Goal: Check status: Check status

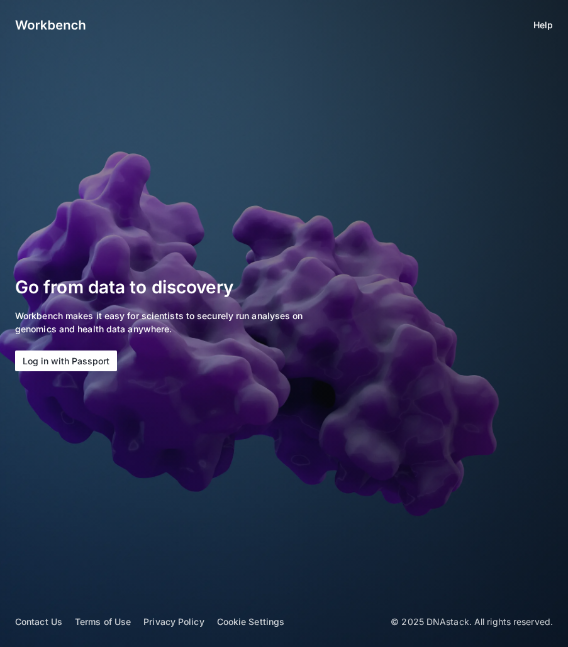
drag, startPoint x: 0, startPoint y: 0, endPoint x: 71, endPoint y: 359, distance: 366.4
click at [72, 359] on button "Log in with Passport" at bounding box center [66, 361] width 102 height 21
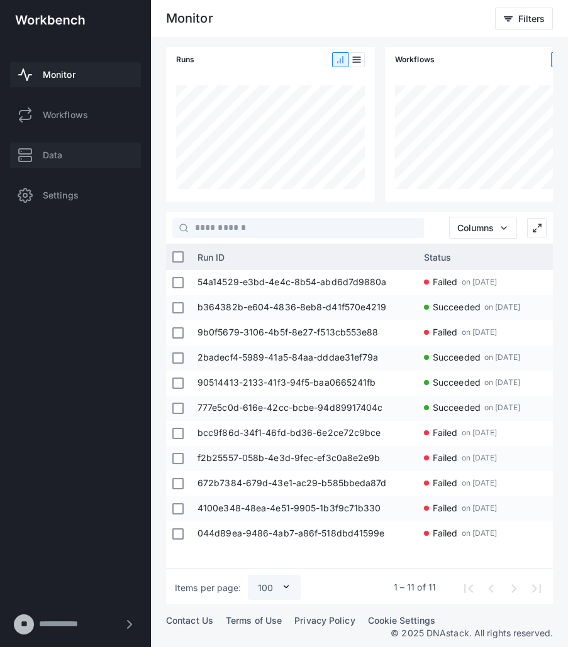
click at [62, 159] on span "Data" at bounding box center [52, 155] width 19 height 13
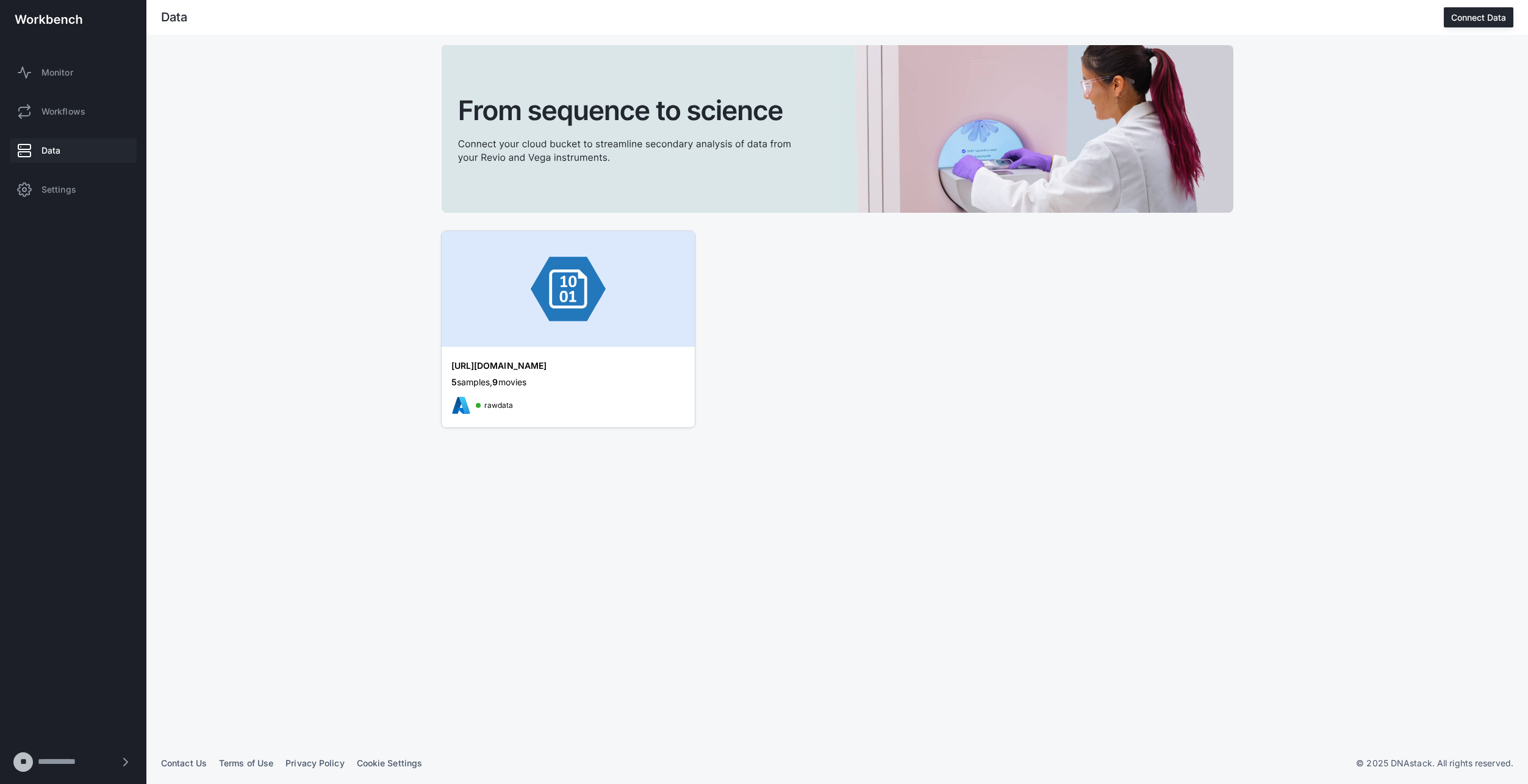
click at [604, 370] on div "[URL][DOMAIN_NAME]" at bounding box center [555, 366] width 208 height 13
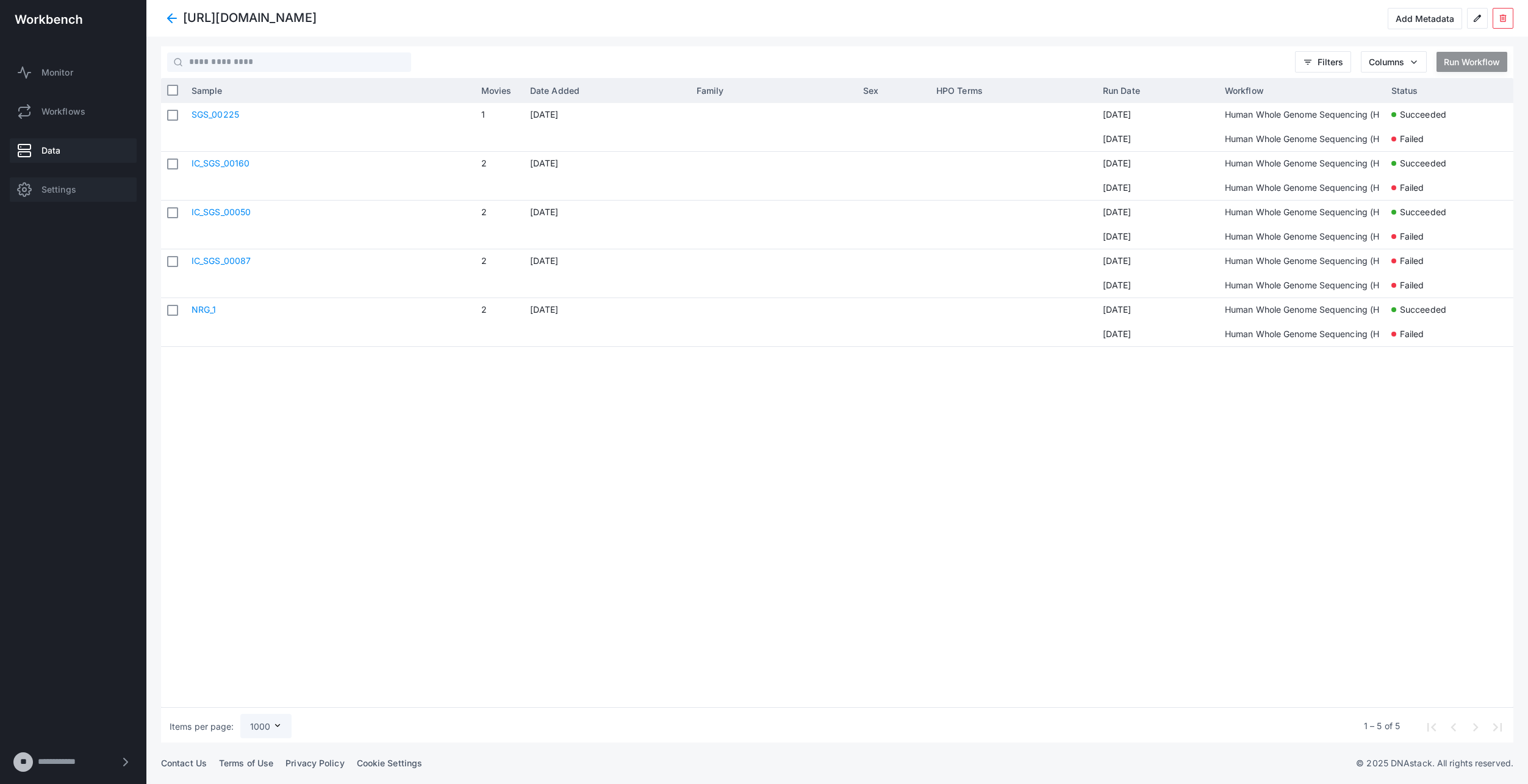
click at [68, 190] on span "Settings" at bounding box center [59, 189] width 35 height 13
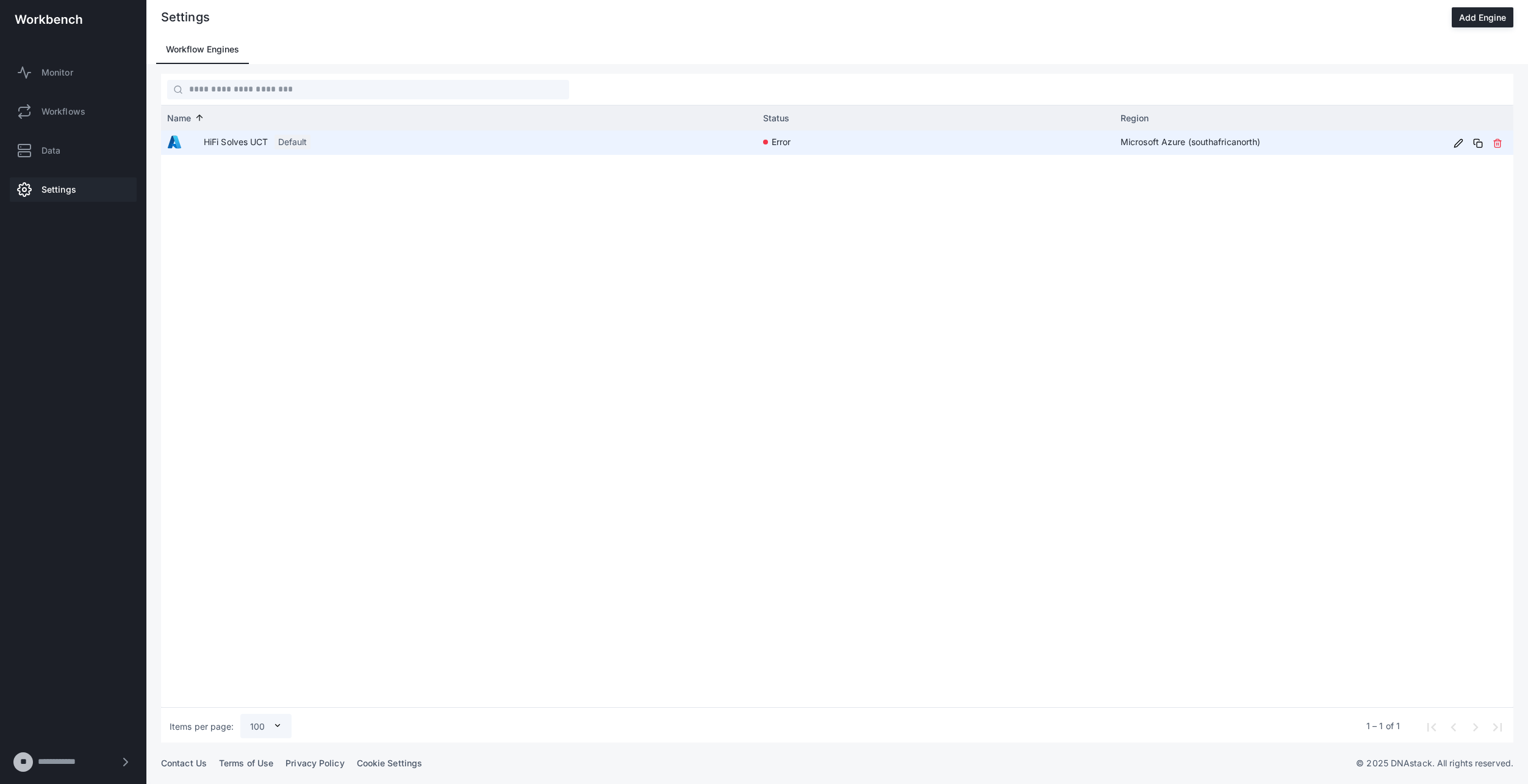
click at [792, 144] on app-engine-status-indicator "error" at bounding box center [936, 141] width 346 height 22
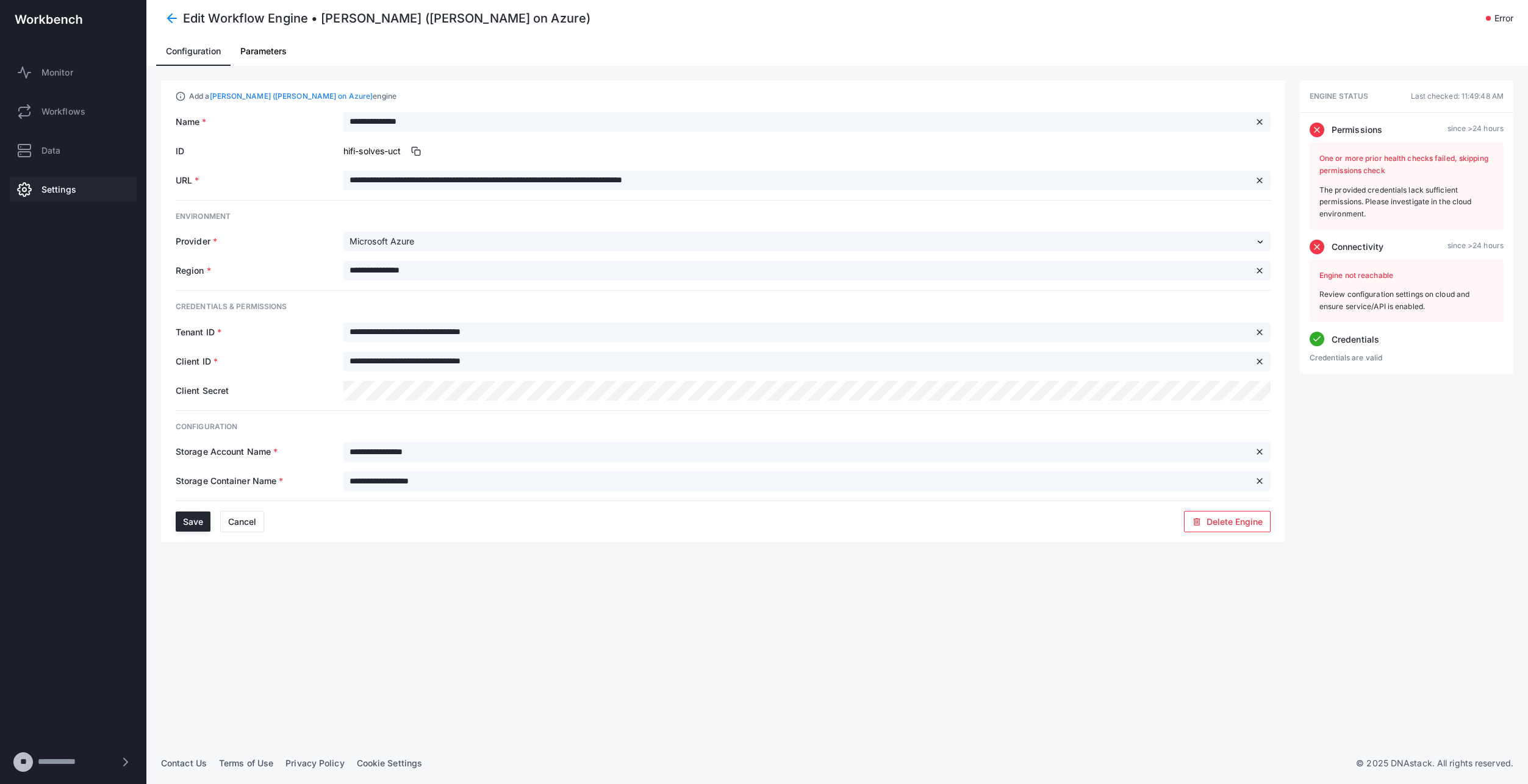
click at [1491, 97] on span "Last checked: 11:49:48 AM" at bounding box center [1458, 96] width 93 height 13
click at [275, 51] on span "Parameters" at bounding box center [264, 50] width 47 height 9
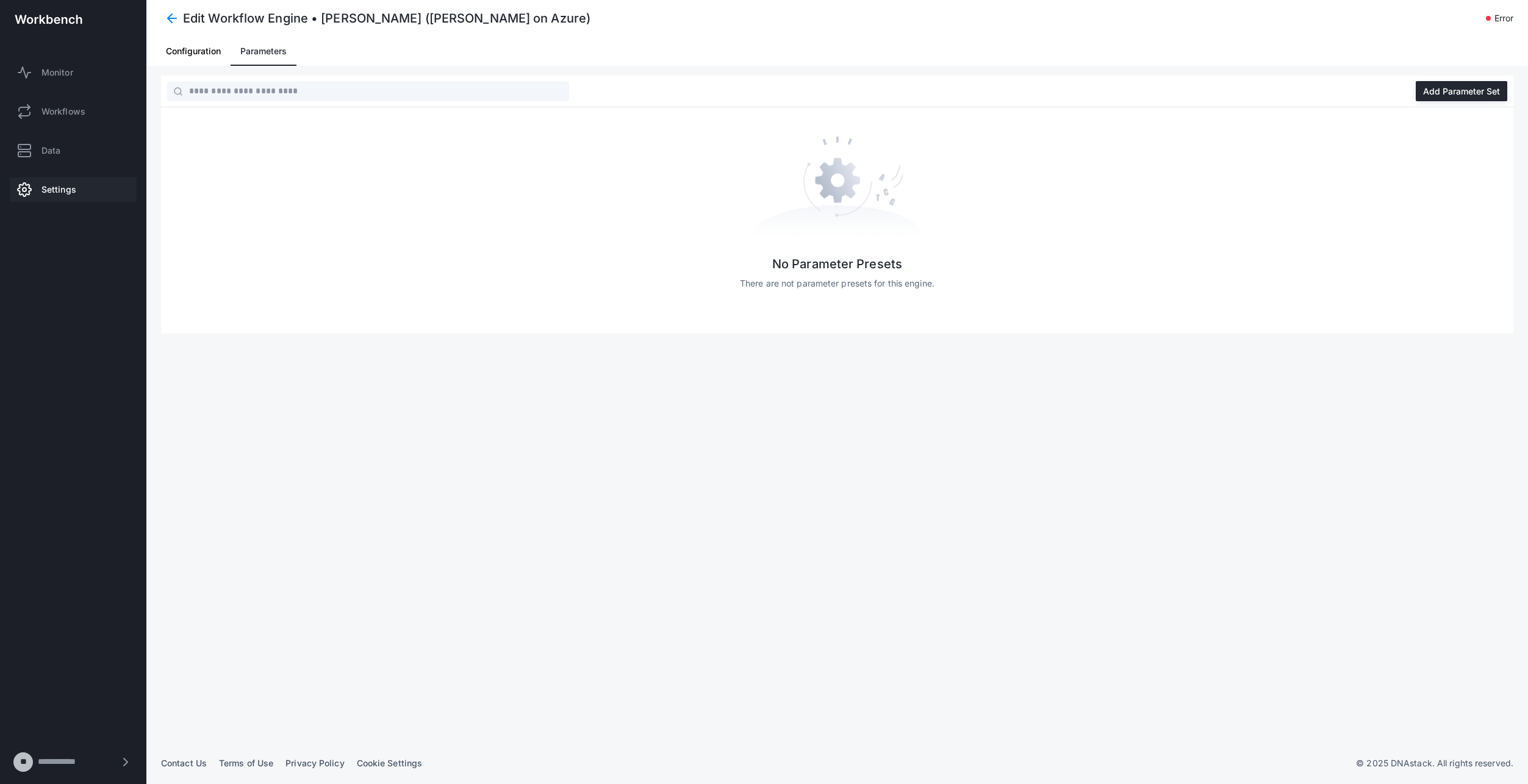
click at [186, 51] on span "Configuration" at bounding box center [193, 50] width 55 height 9
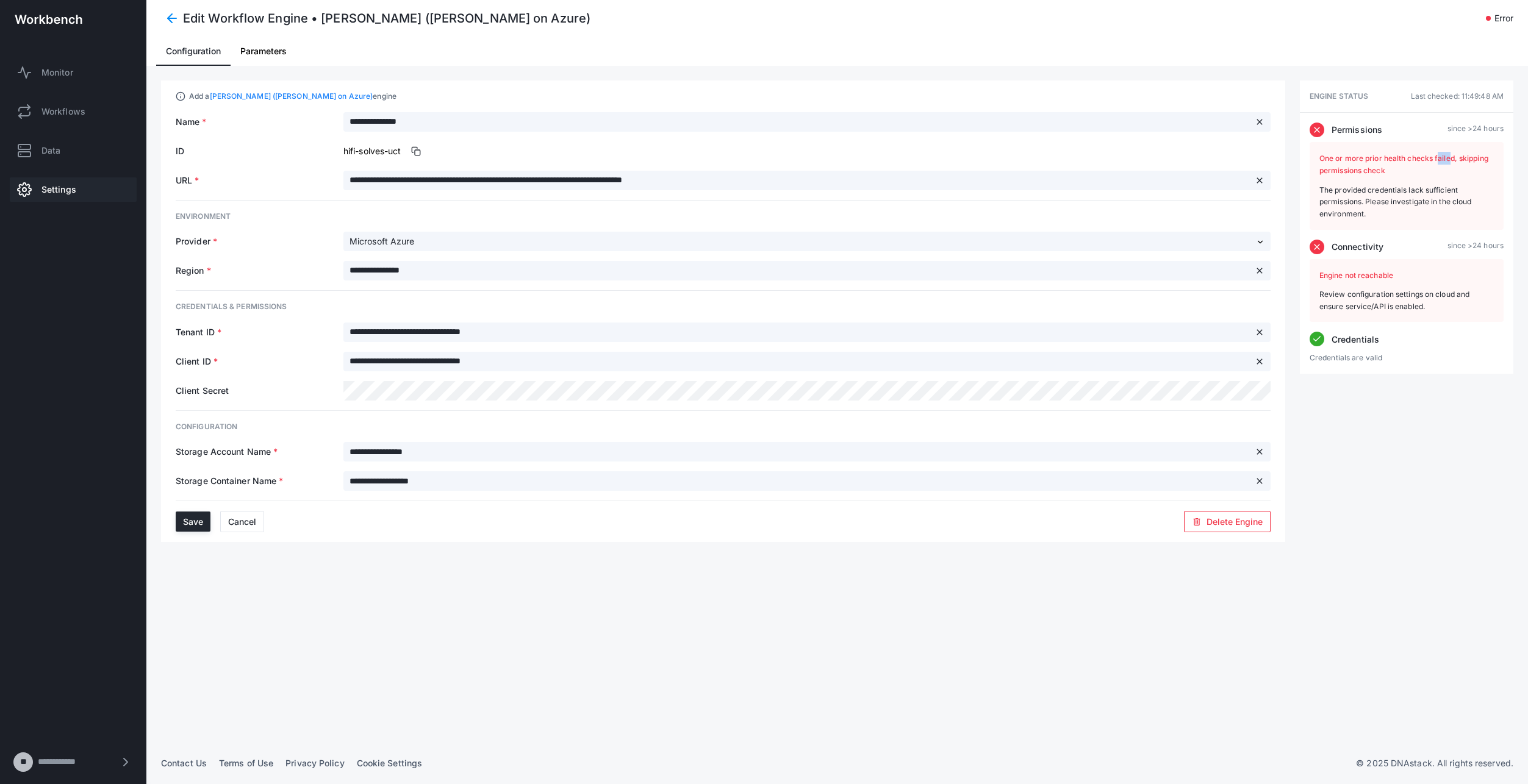
drag, startPoint x: 1445, startPoint y: 160, endPoint x: 1452, endPoint y: 162, distance: 7.3
click at [1452, 162] on span "One or more prior health checks failed, skipping permissions check" at bounding box center [1404, 164] width 169 height 22
drag, startPoint x: 1452, startPoint y: 162, endPoint x: 1375, endPoint y: 178, distance: 78.6
click at [1375, 178] on div "One or more prior health checks failed, skipping permissions check The provided…" at bounding box center [1407, 185] width 194 height 88
click at [1340, 225] on div "One or more prior health checks failed, skipping permissions check The provided…" at bounding box center [1407, 185] width 194 height 88
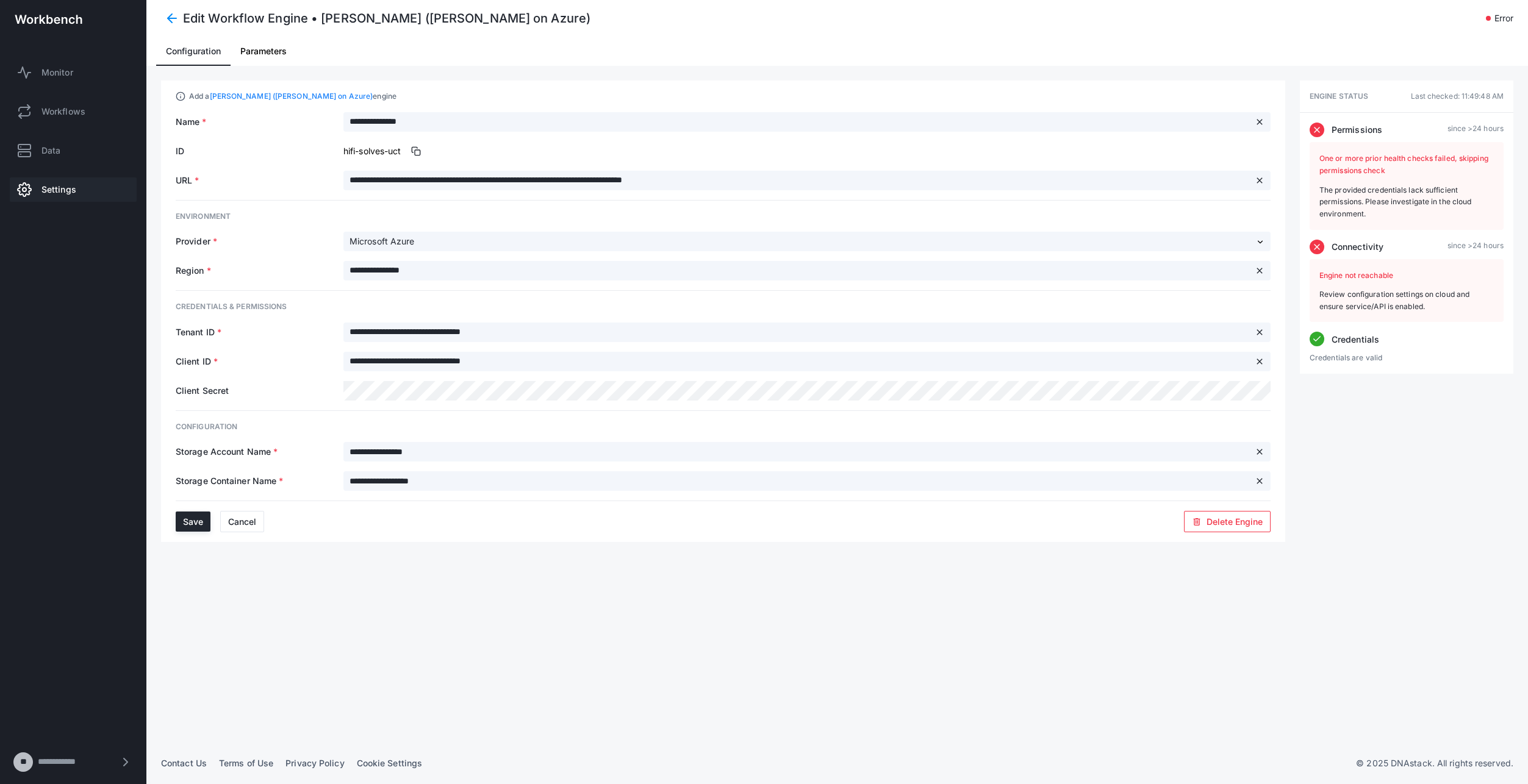
click at [174, 20] on span at bounding box center [172, 18] width 22 height 22
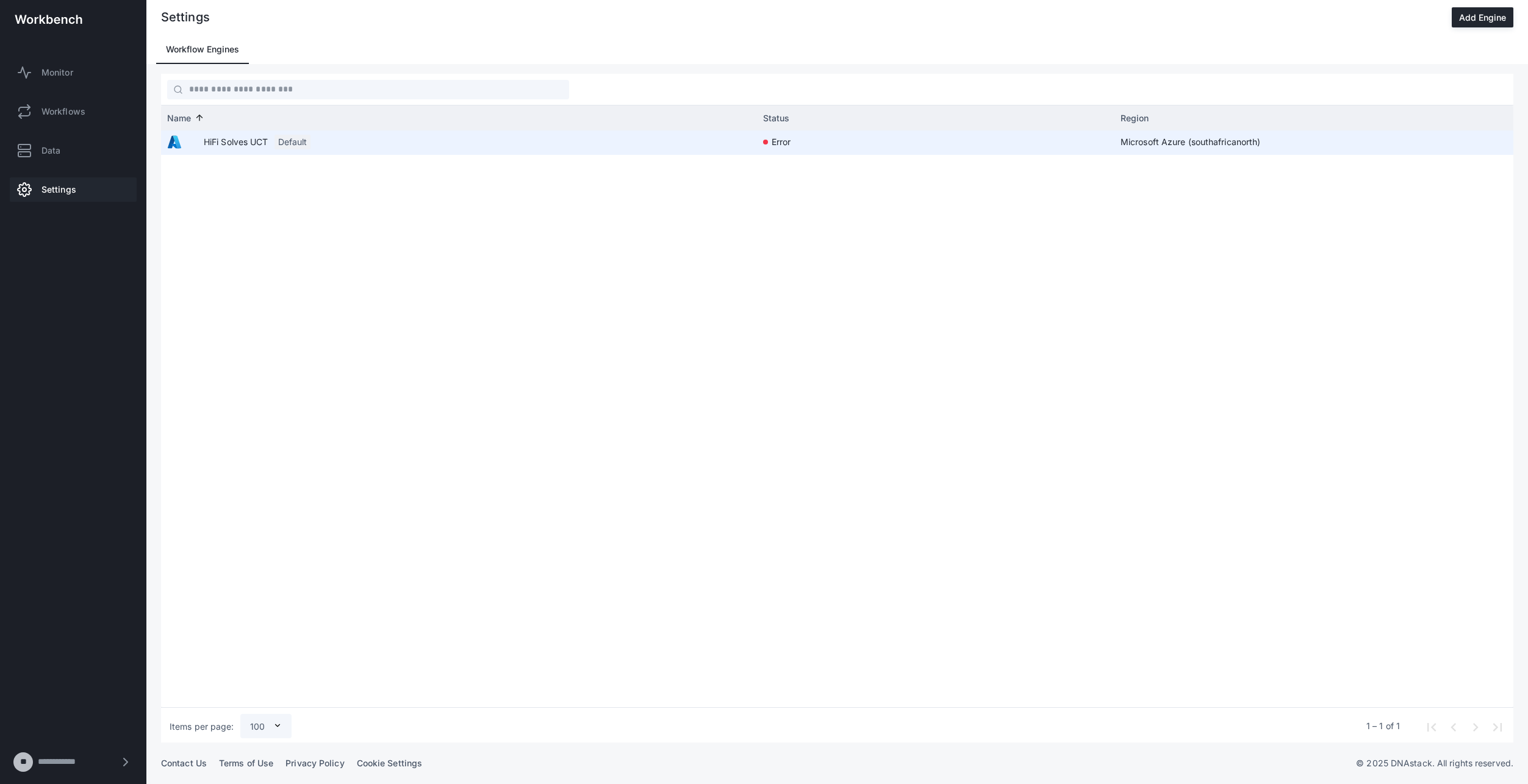
drag, startPoint x: 851, startPoint y: 151, endPoint x: 1014, endPoint y: 151, distance: 163.0
click at [1008, 151] on app-engine-status-indicator "error" at bounding box center [936, 141] width 346 height 22
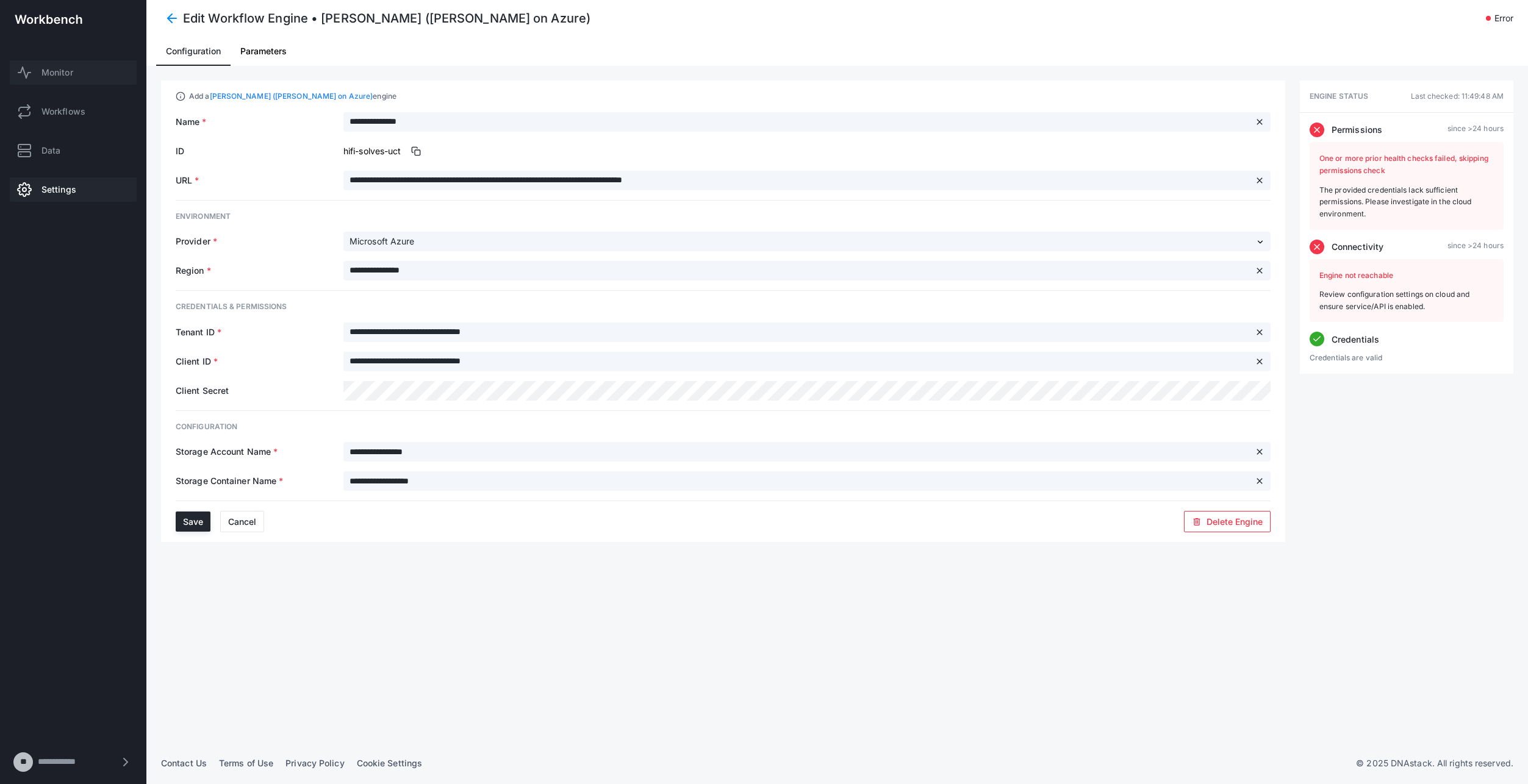
click at [60, 77] on span "Monitor" at bounding box center [57, 73] width 32 height 13
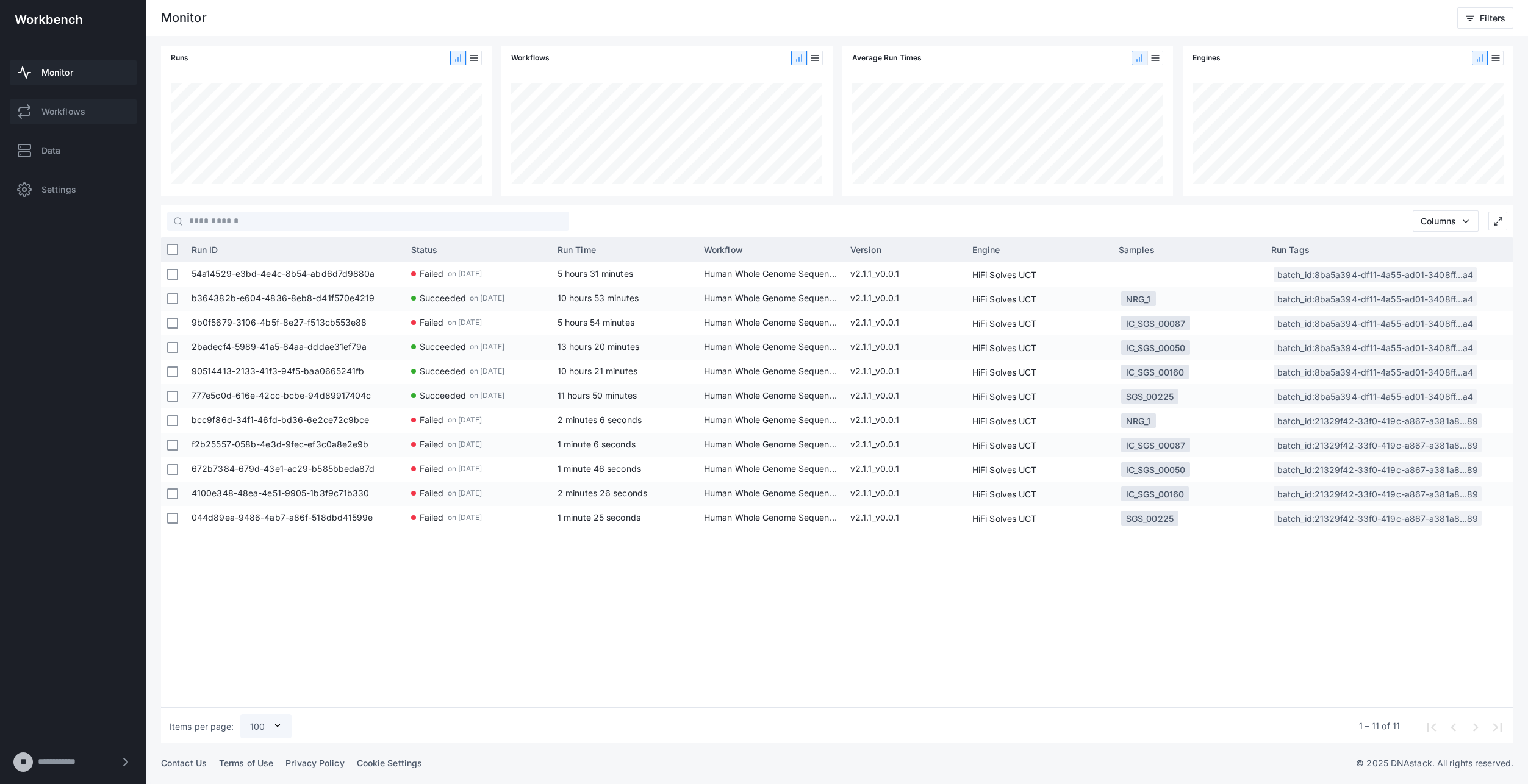
click at [46, 110] on span "Workflows" at bounding box center [63, 112] width 44 height 13
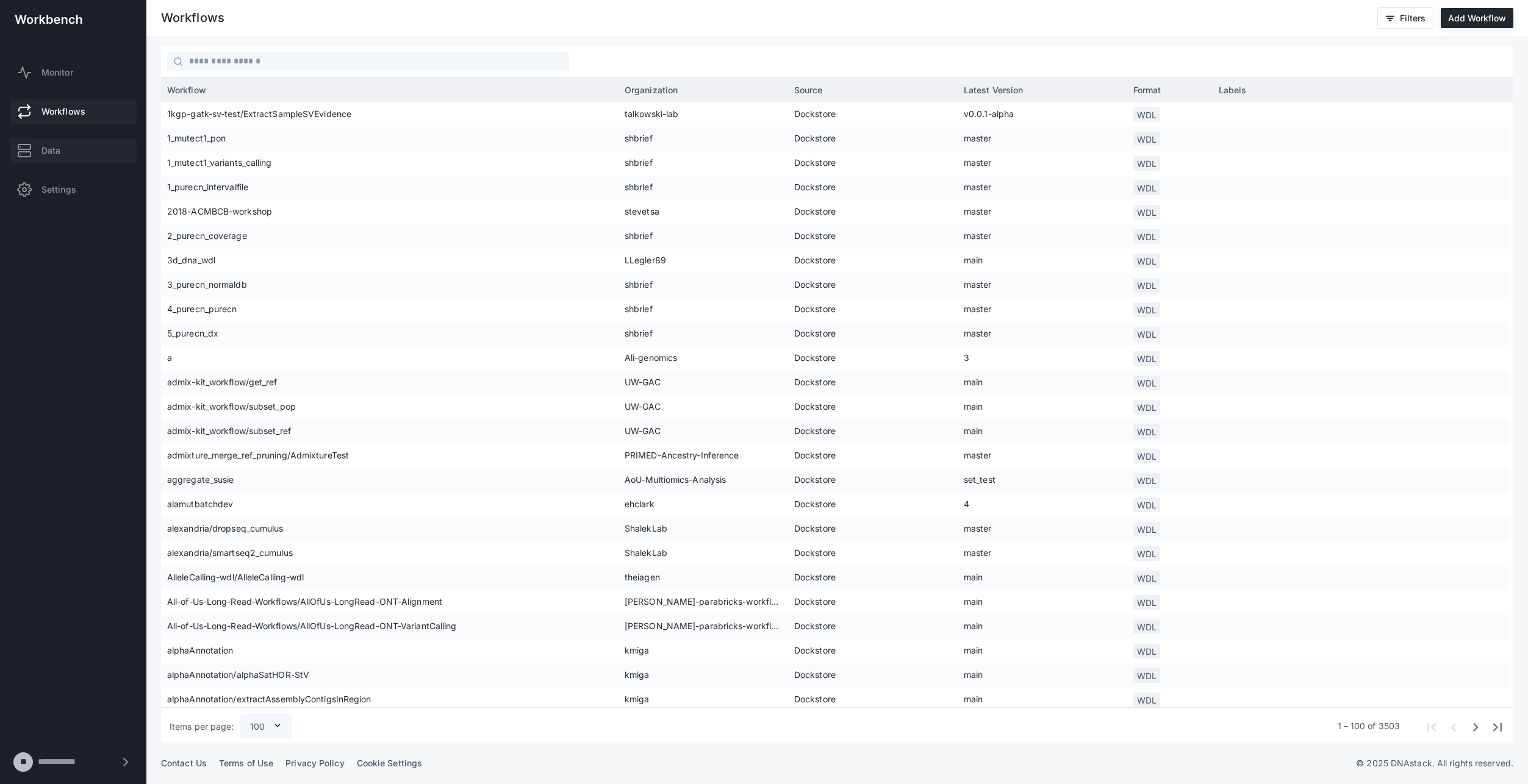
click at [75, 151] on link "Data" at bounding box center [73, 150] width 127 height 24
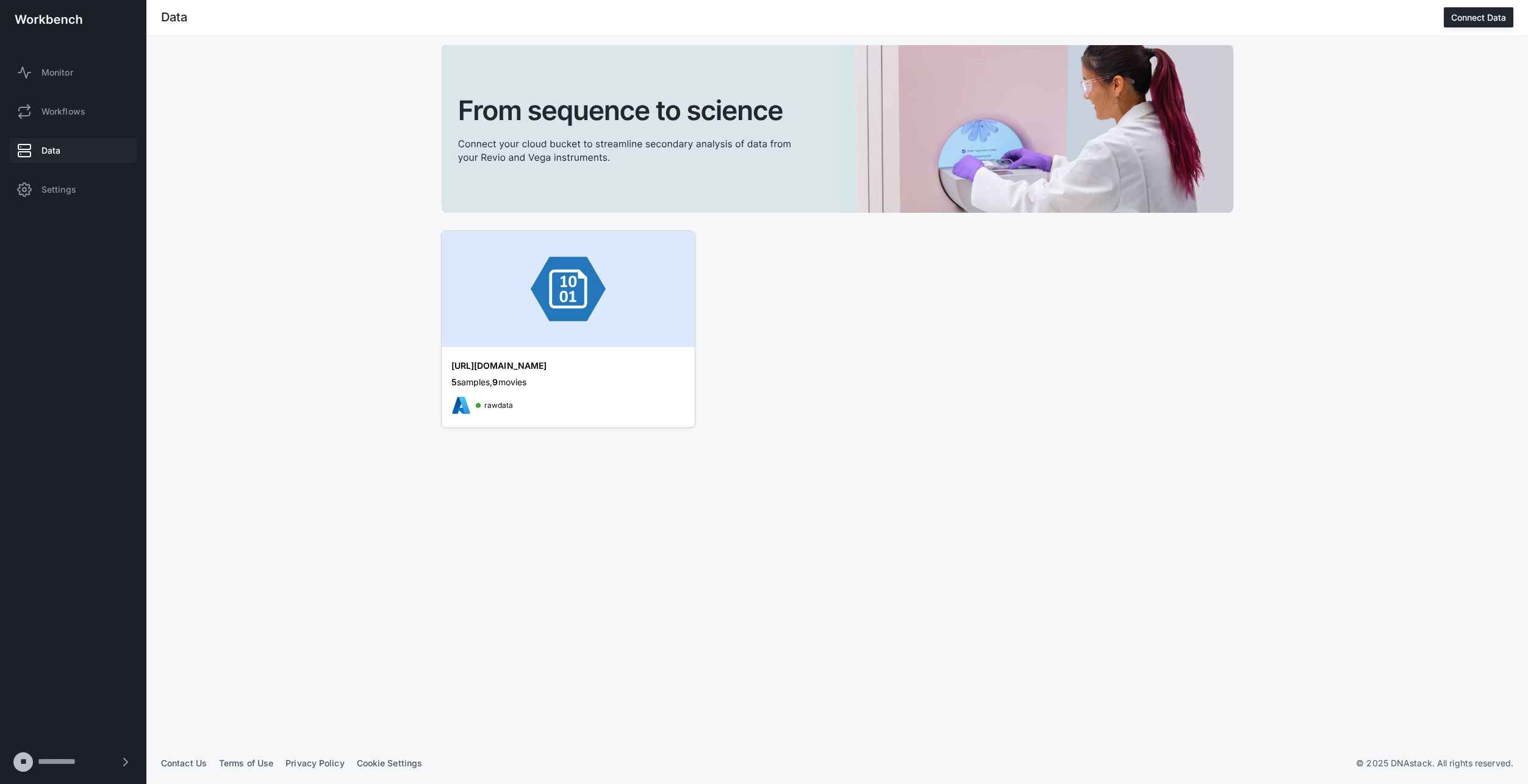
click at [564, 370] on div "[URL][DOMAIN_NAME]" at bounding box center [555, 366] width 208 height 13
